Goal: Task Accomplishment & Management: Manage account settings

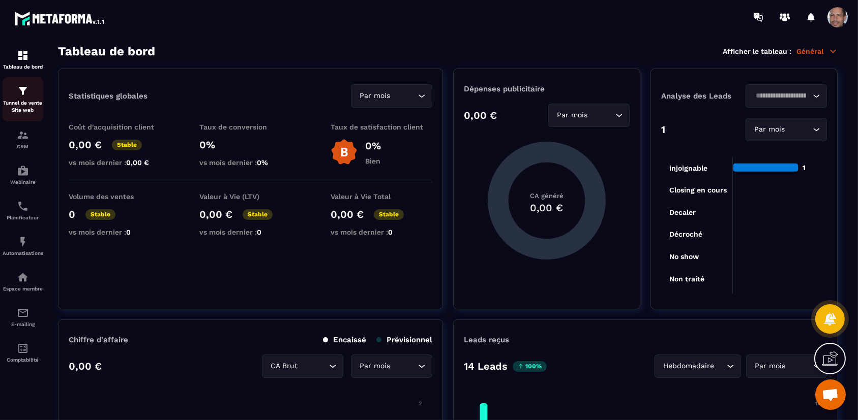
click at [36, 97] on div "Tunnel de vente Site web" at bounding box center [23, 99] width 41 height 29
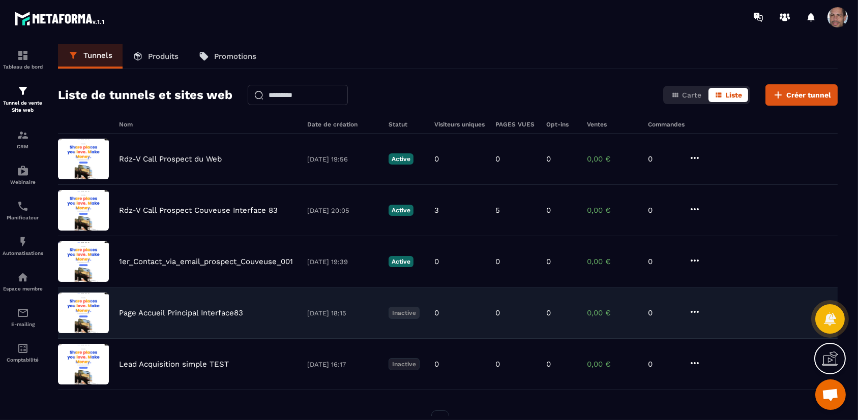
click at [691, 308] on icon at bounding box center [694, 312] width 12 height 12
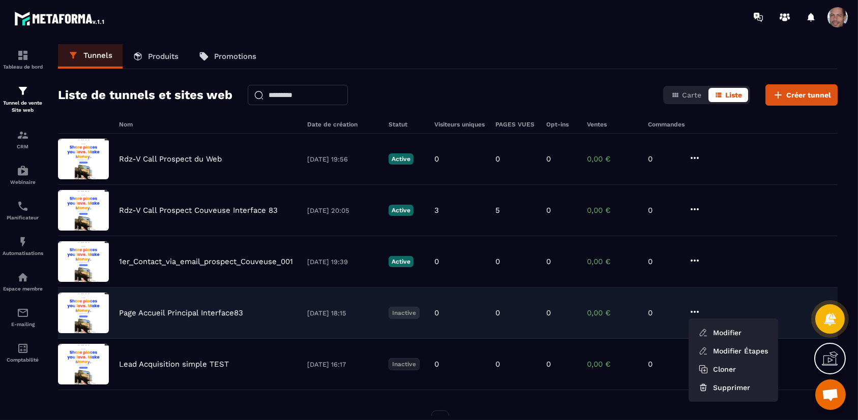
click at [692, 308] on icon at bounding box center [694, 312] width 12 height 12
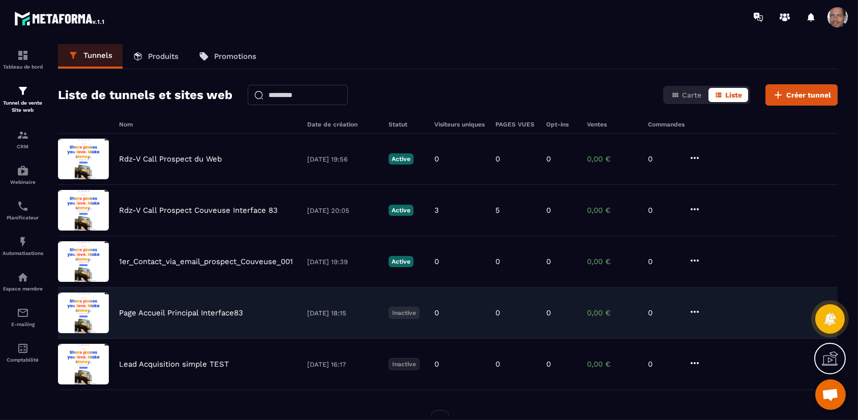
click at [411, 309] on p "Inactive" at bounding box center [403, 313] width 31 height 12
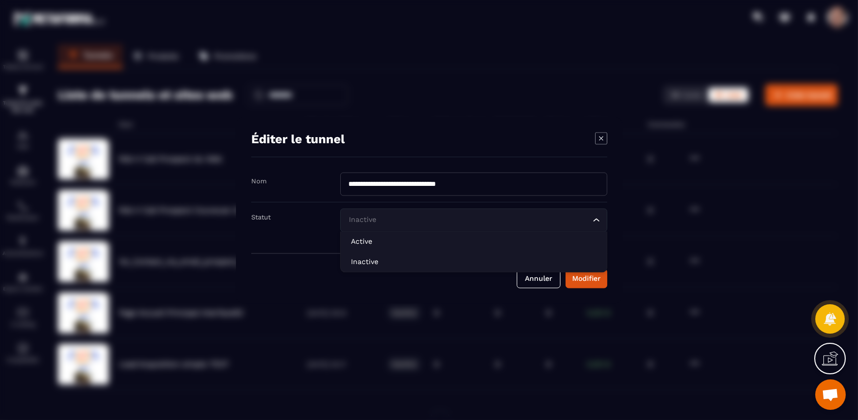
click at [599, 224] on icon "Search for option" at bounding box center [596, 220] width 10 height 10
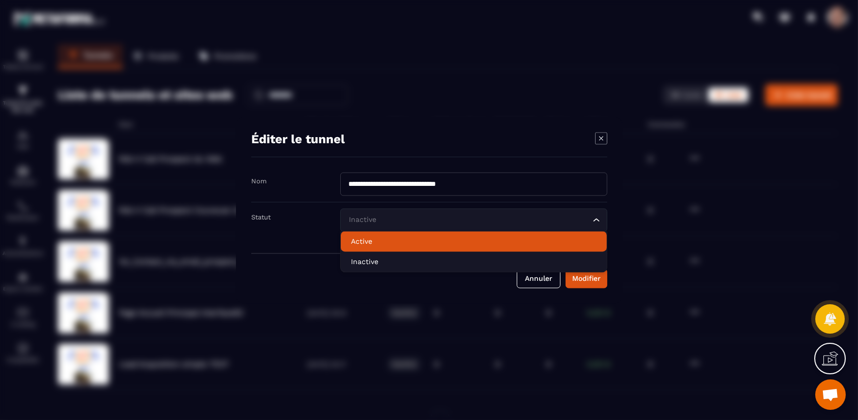
click at [419, 234] on li "Active" at bounding box center [474, 241] width 266 height 20
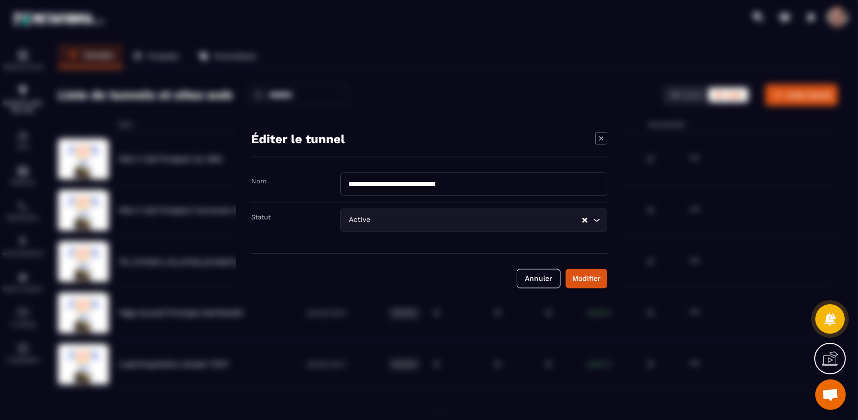
click at [578, 276] on div "Modifier" at bounding box center [586, 279] width 28 height 10
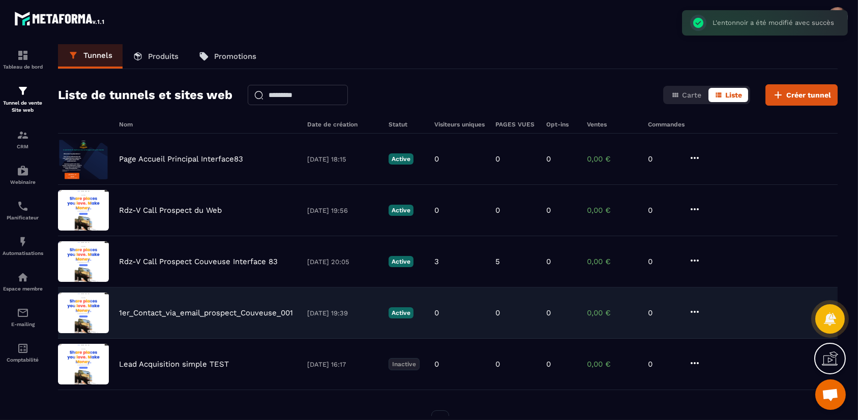
click at [700, 308] on icon at bounding box center [694, 312] width 12 height 12
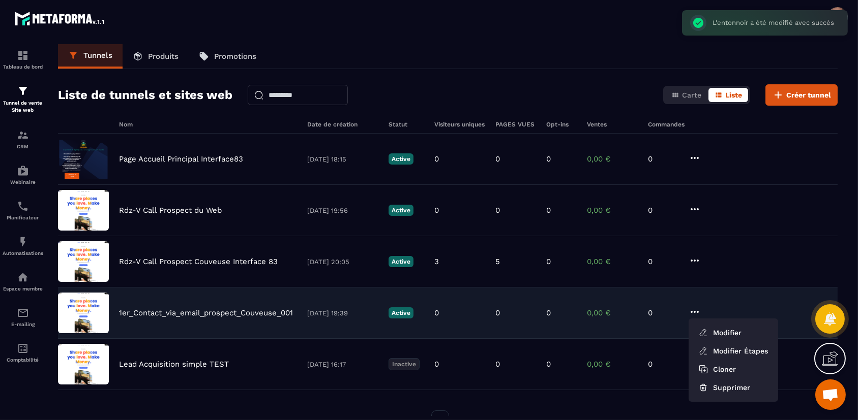
click at [700, 308] on icon at bounding box center [694, 312] width 12 height 12
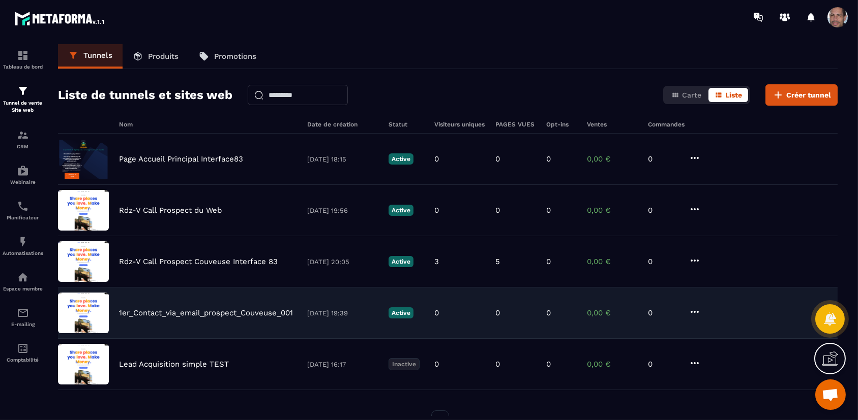
click at [205, 309] on p "1er_Contact_via_email_prospect_Couveuse_001" at bounding box center [206, 313] width 174 height 9
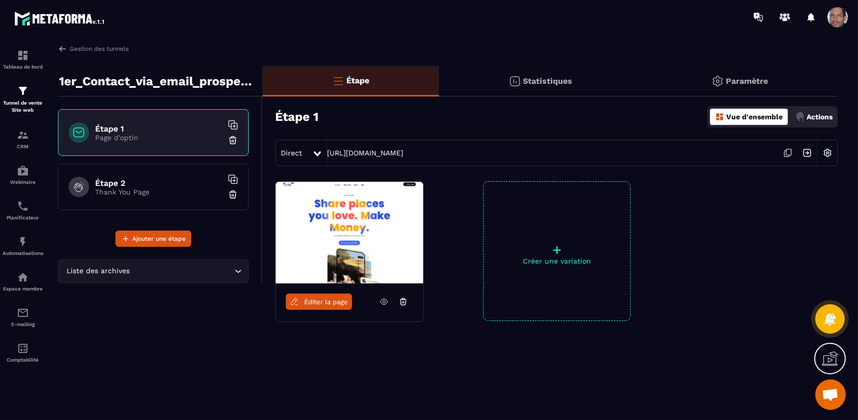
click at [704, 150] on div "Direct [URL][DOMAIN_NAME]" at bounding box center [556, 153] width 562 height 26
click at [321, 153] on div at bounding box center [318, 153] width 12 height 18
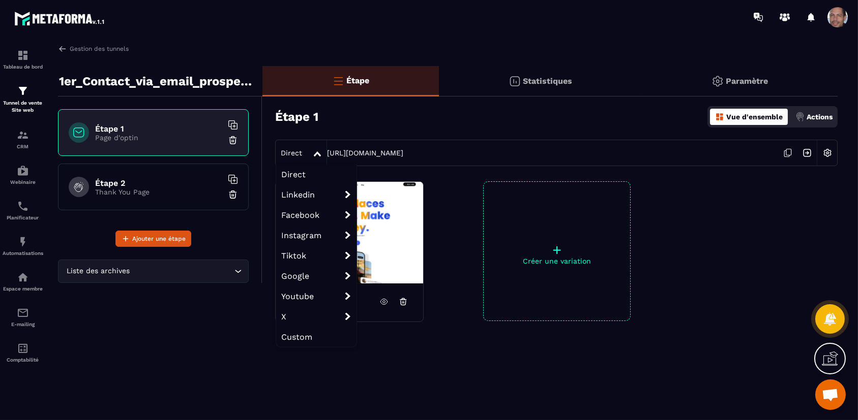
click at [668, 153] on div "Direct Direct Linkedin Linkedin organic Linkedin ads Facebook Facebook organic …" at bounding box center [556, 153] width 562 height 26
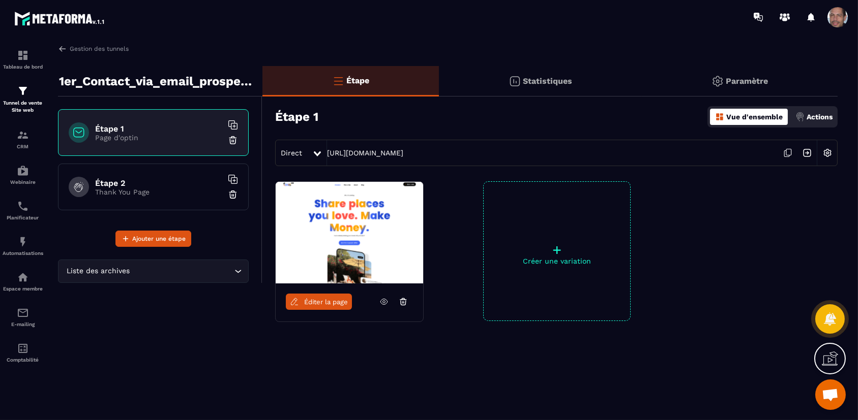
click at [611, 148] on div "Direct [URL][DOMAIN_NAME]" at bounding box center [556, 153] width 562 height 26
click at [808, 152] on img at bounding box center [806, 152] width 19 height 19
click at [148, 131] on h6 "Étape 1" at bounding box center [158, 129] width 127 height 10
click at [819, 116] on p "Actions" at bounding box center [819, 117] width 26 height 8
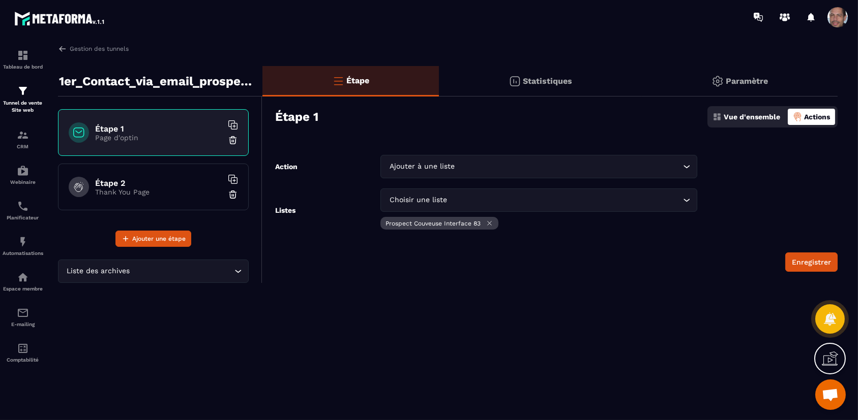
click at [819, 116] on p "Actions" at bounding box center [817, 117] width 26 height 8
click at [731, 117] on p "Vue d'ensemble" at bounding box center [751, 117] width 56 height 8
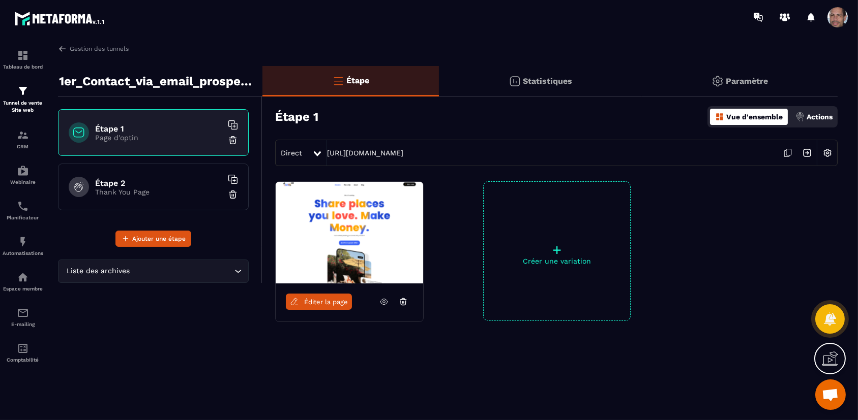
click at [415, 200] on img at bounding box center [349, 233] width 147 height 102
click at [322, 304] on span "Éditer la page" at bounding box center [326, 302] width 44 height 8
